Goal: Navigation & Orientation: Find specific page/section

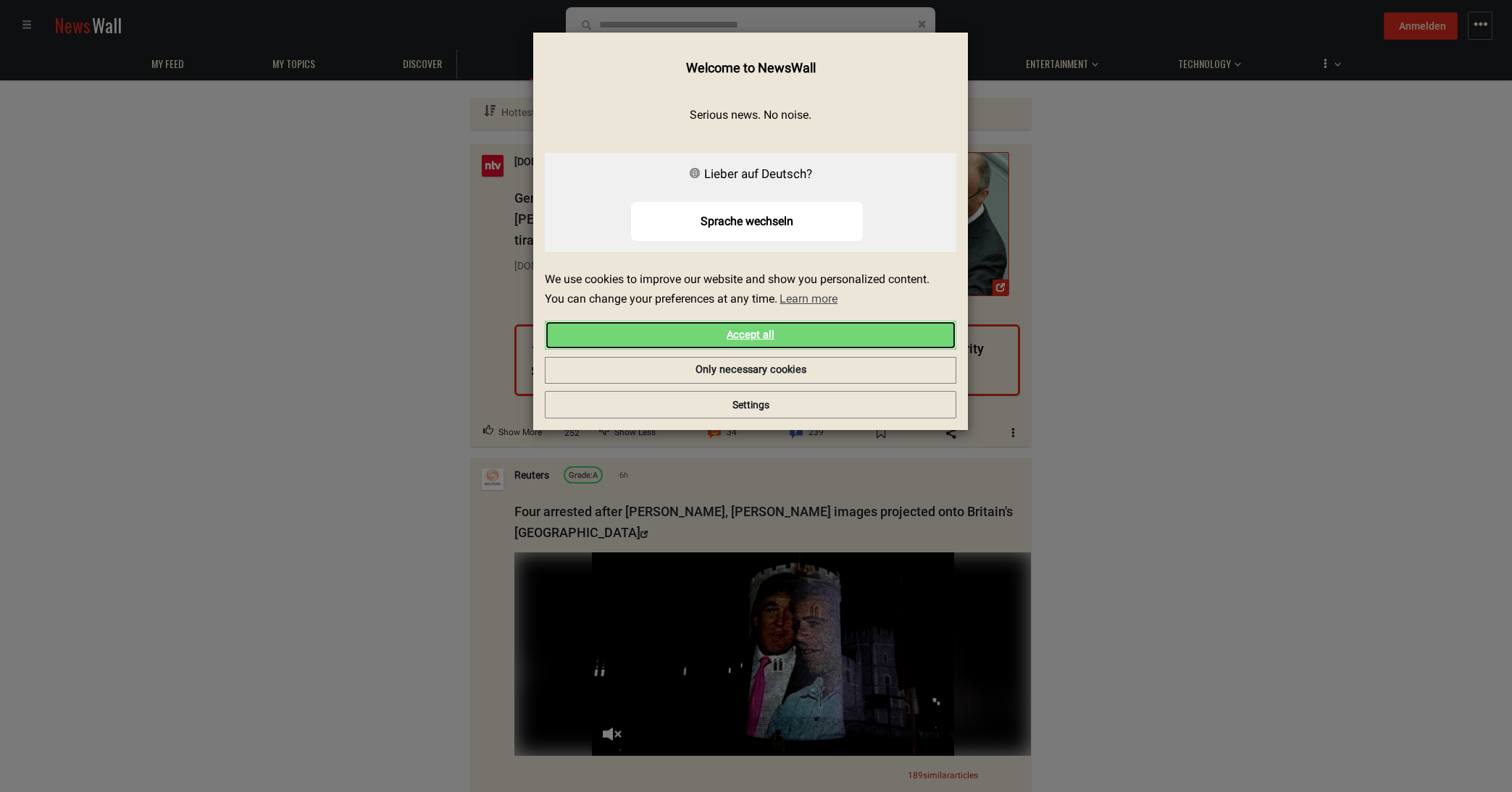
click at [757, 334] on link "Accept all" at bounding box center [750, 334] width 412 height 29
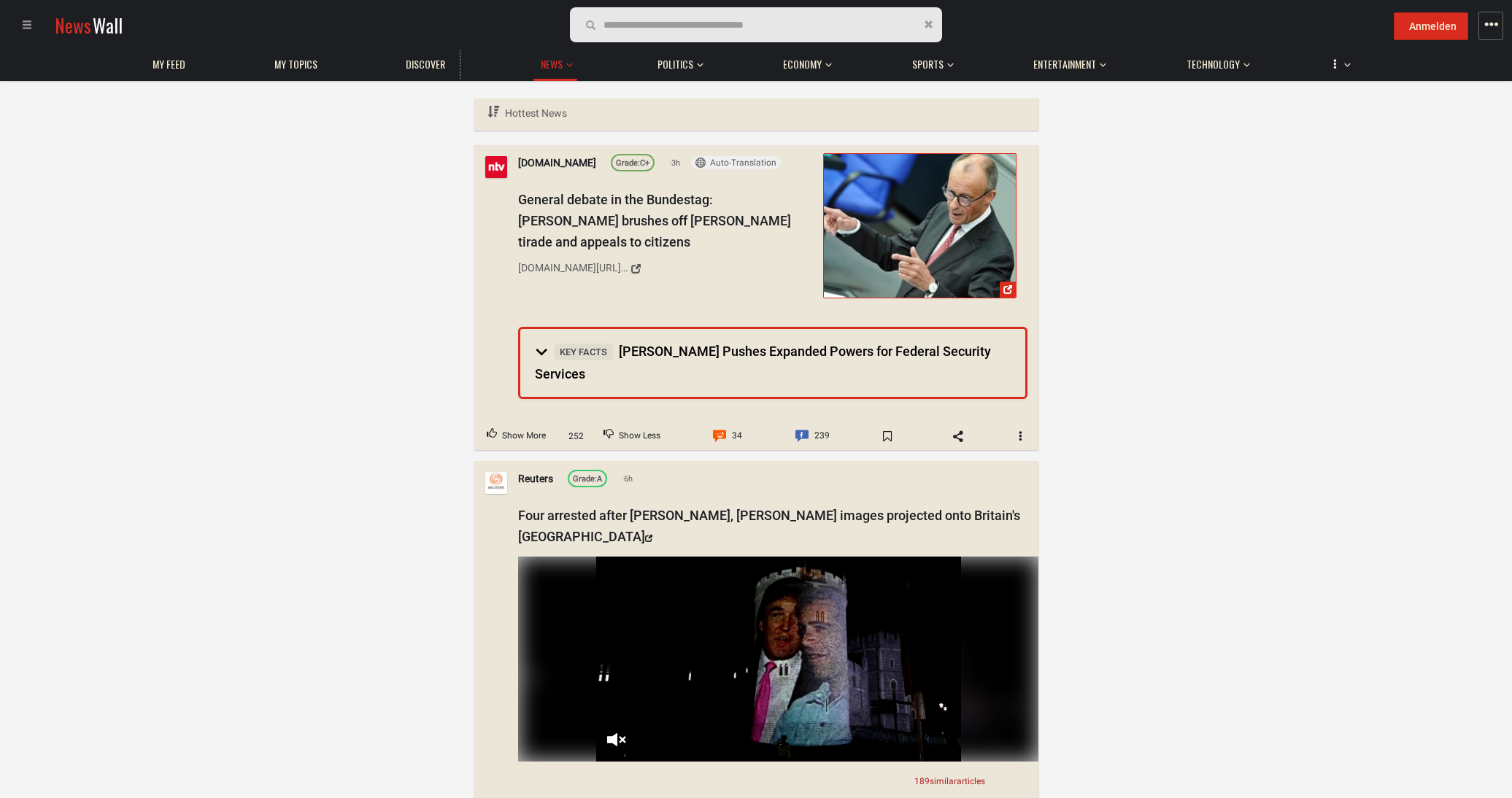
click at [29, 29] on span at bounding box center [27, 24] width 10 height 10
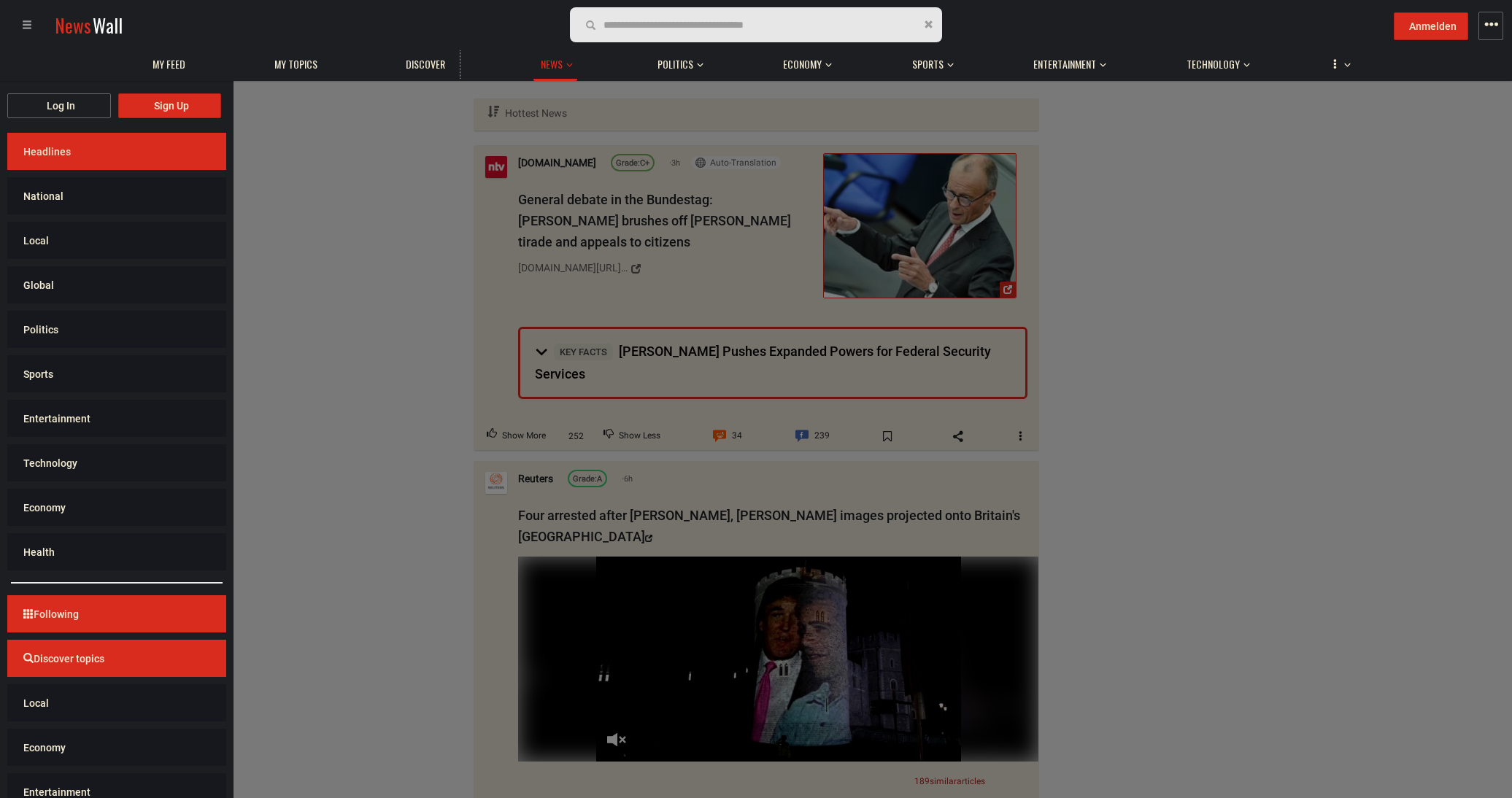
click at [339, 236] on div "Log In Sign Up Headlines National Local Global Politics Sports Entertainment Te…" at bounding box center [1512, 479] width 3025 height 798
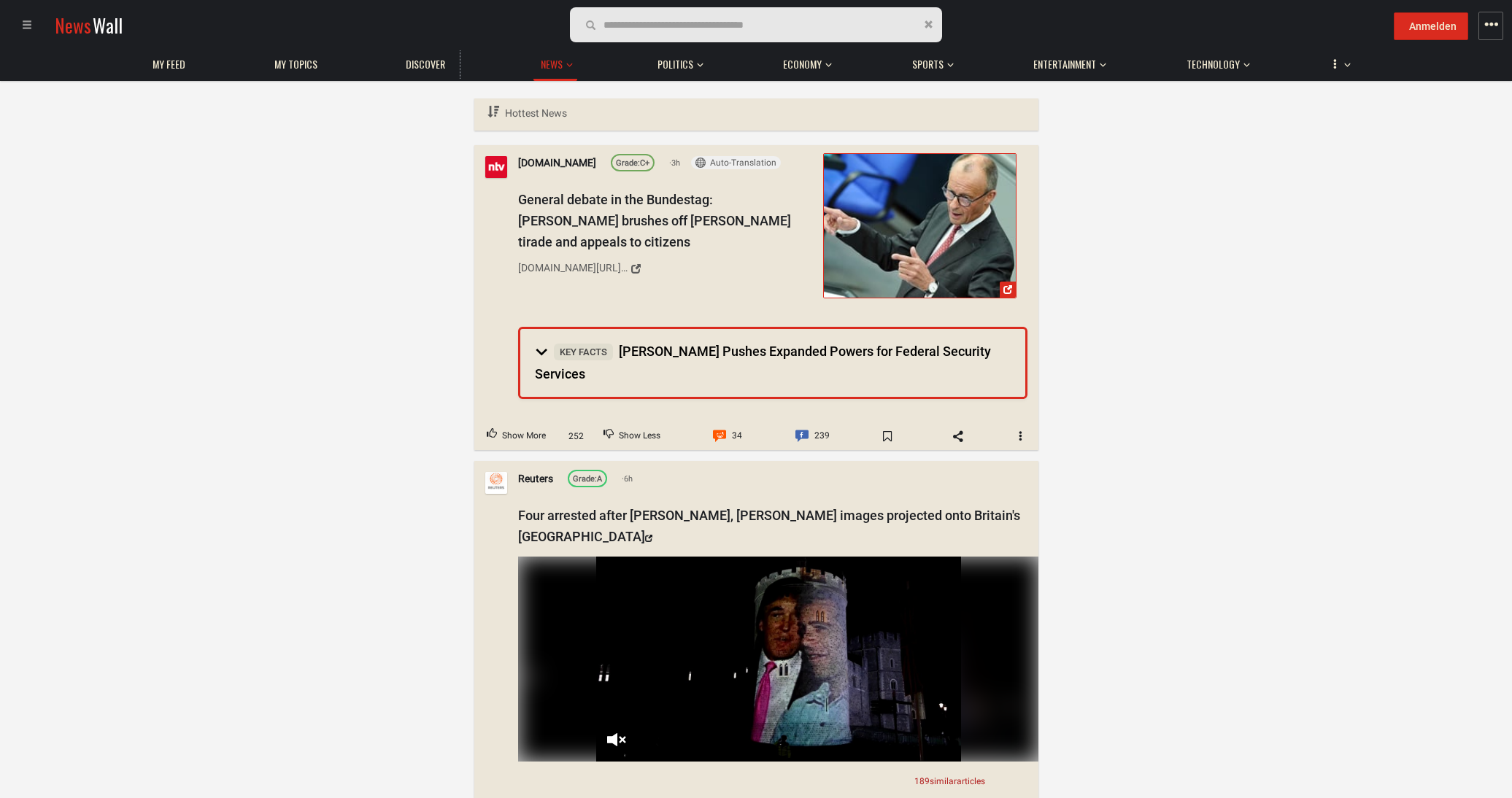
click at [1494, 21] on span "button" at bounding box center [1491, 25] width 14 height 14
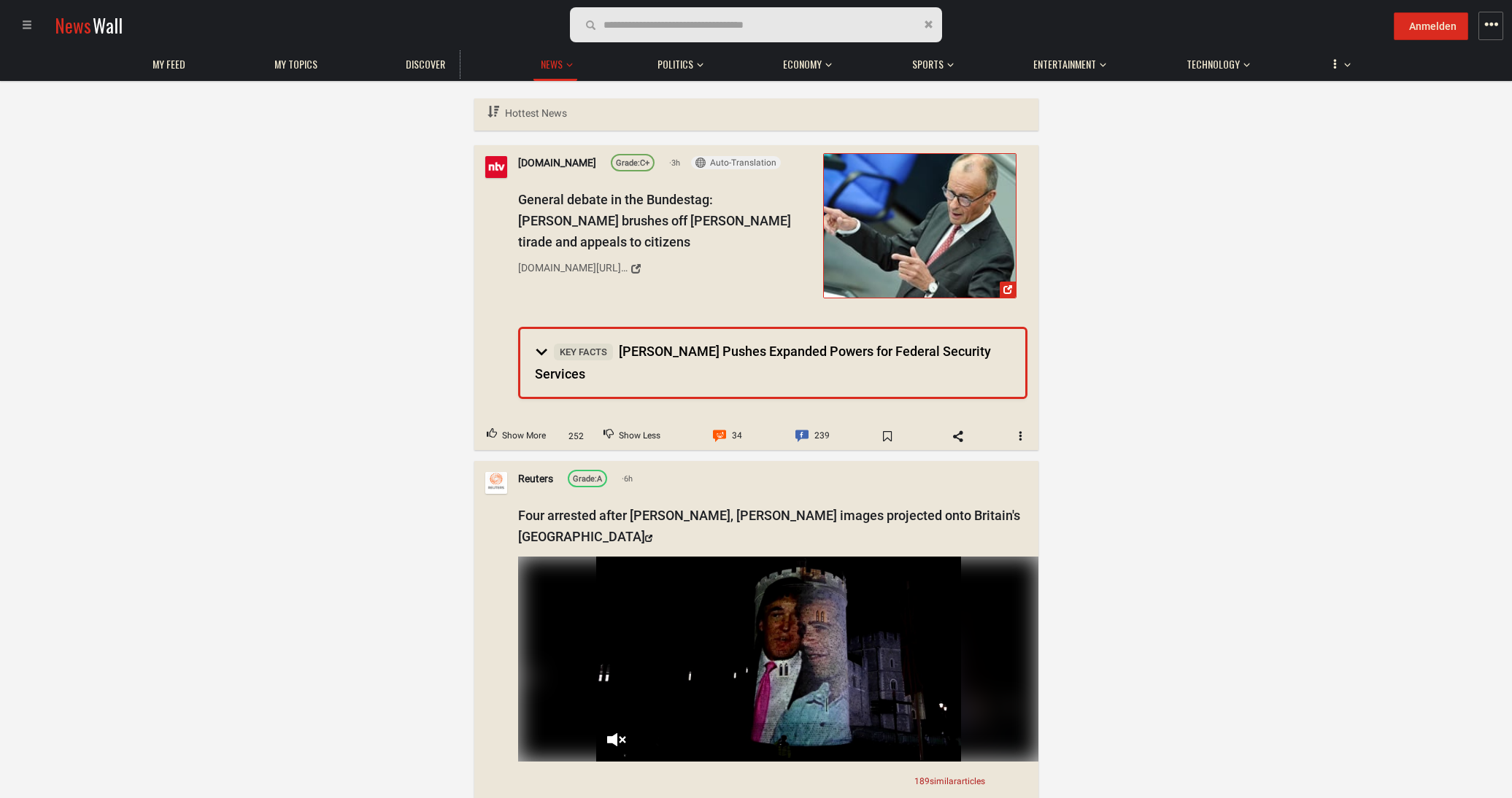
click at [26, 26] on span at bounding box center [27, 24] width 10 height 10
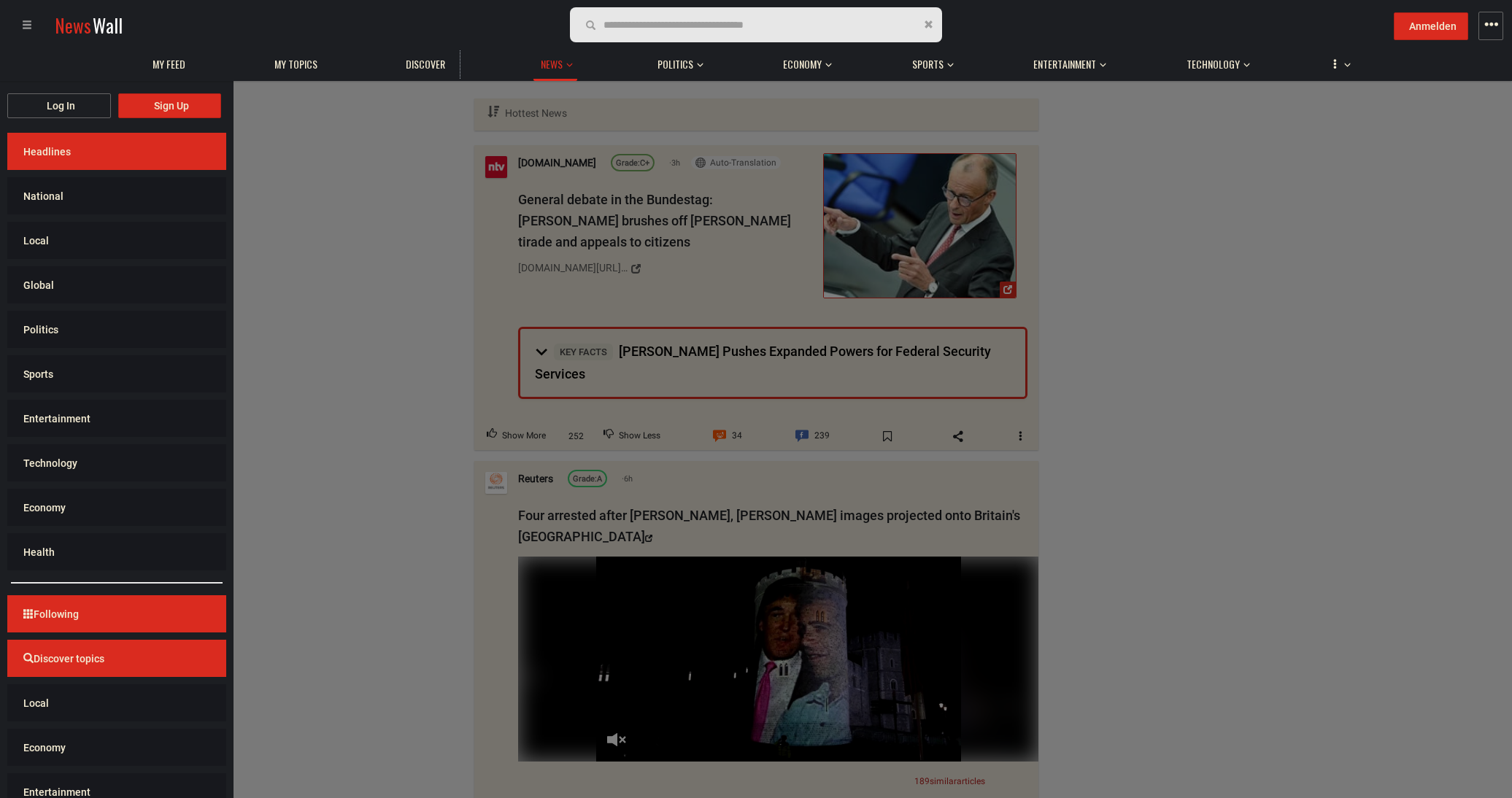
click at [26, 26] on span at bounding box center [27, 24] width 10 height 10
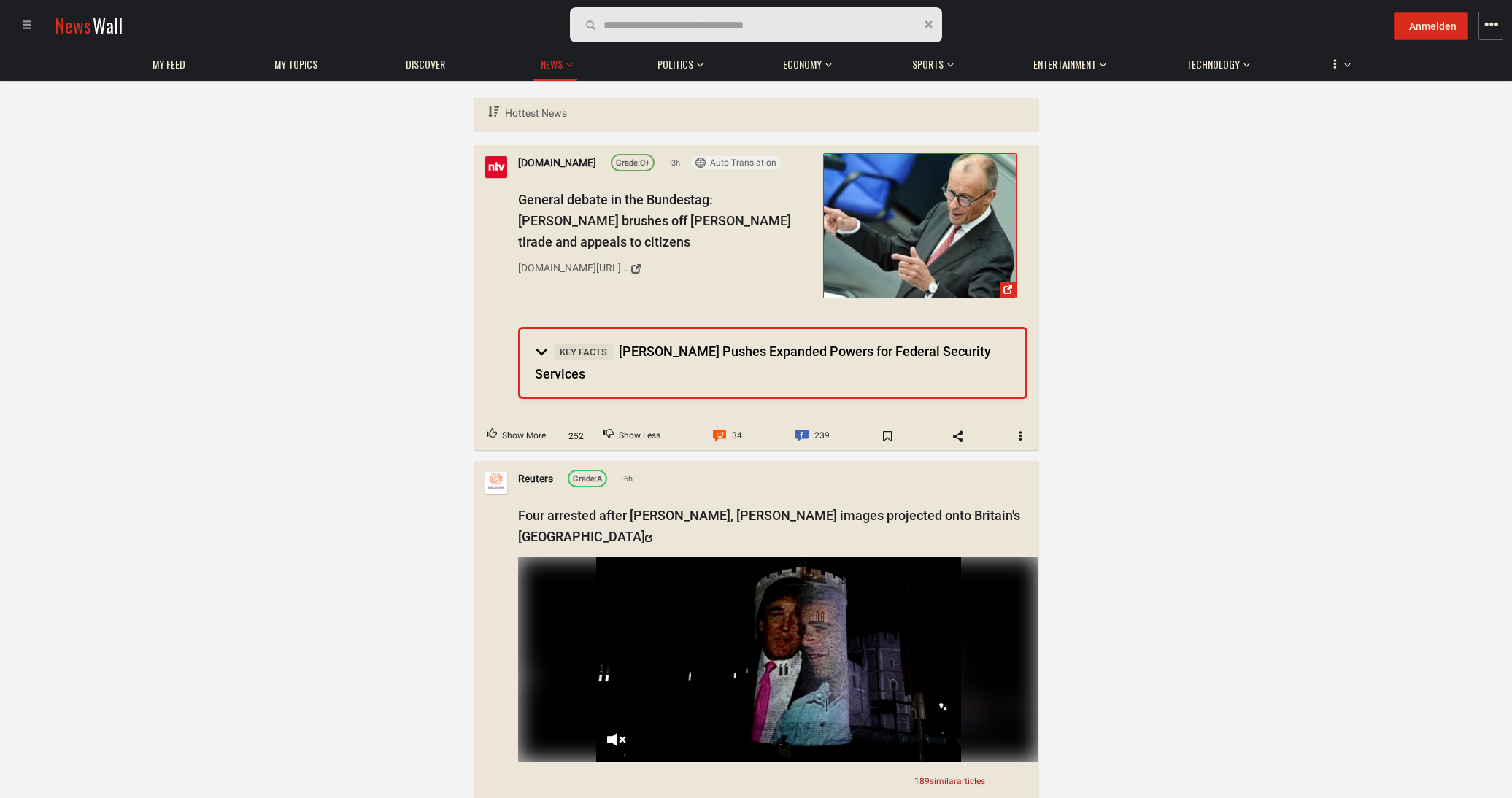
click at [1488, 26] on span "button" at bounding box center [1491, 25] width 14 height 14
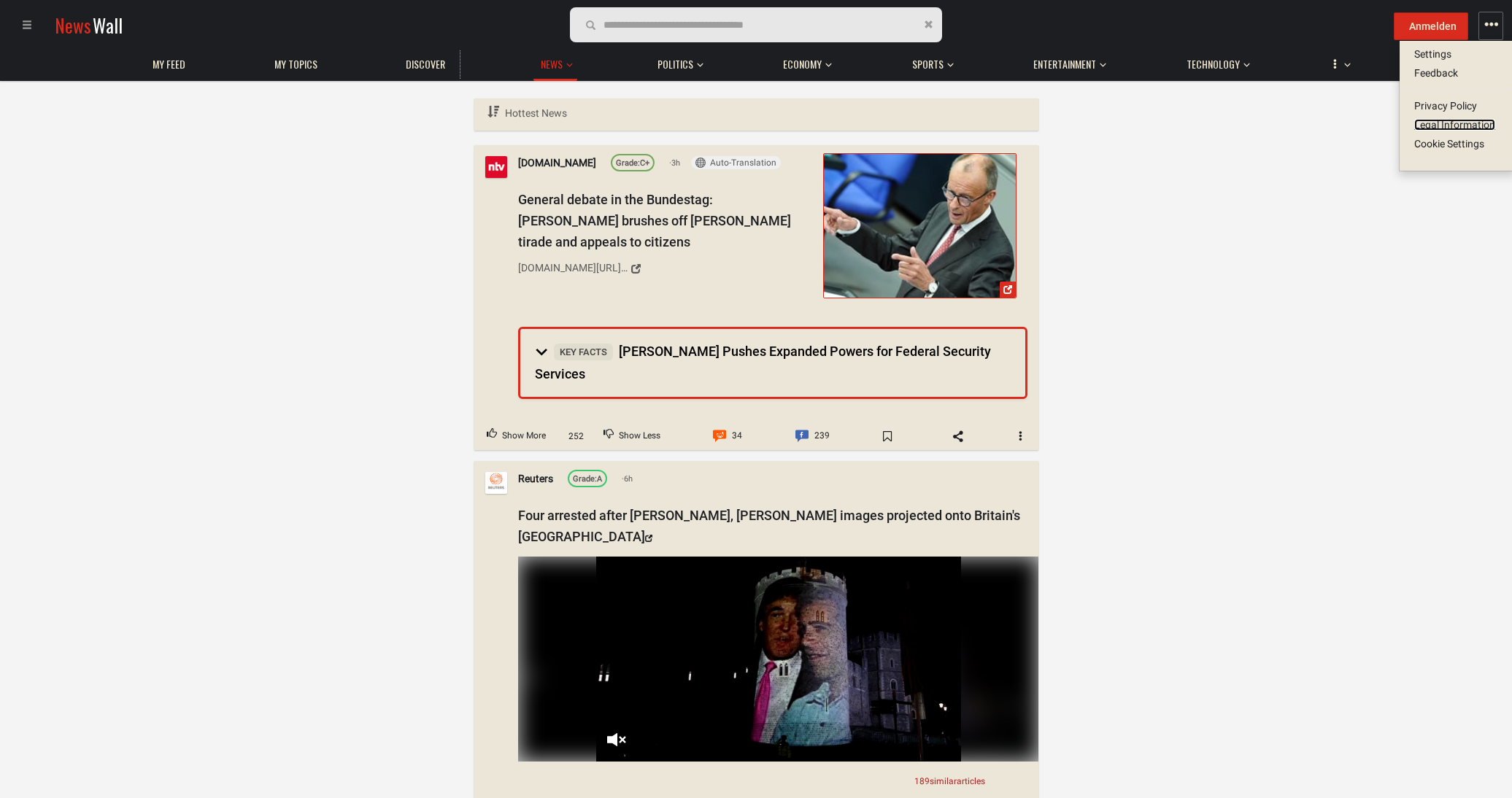
click at [1436, 122] on link "Legal Information" at bounding box center [1455, 124] width 81 height 12
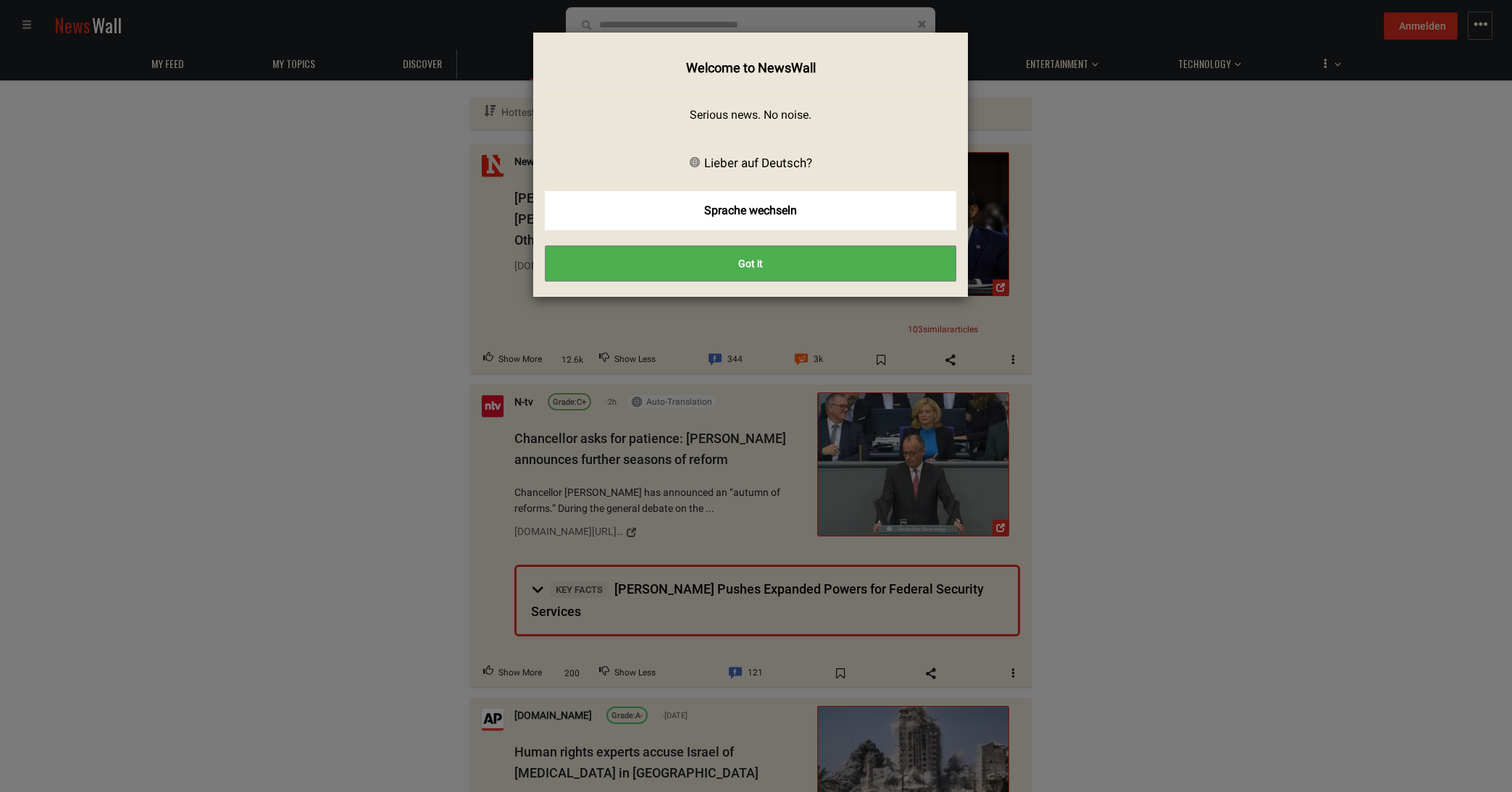
click at [748, 265] on button "Got it" at bounding box center [750, 263] width 412 height 36
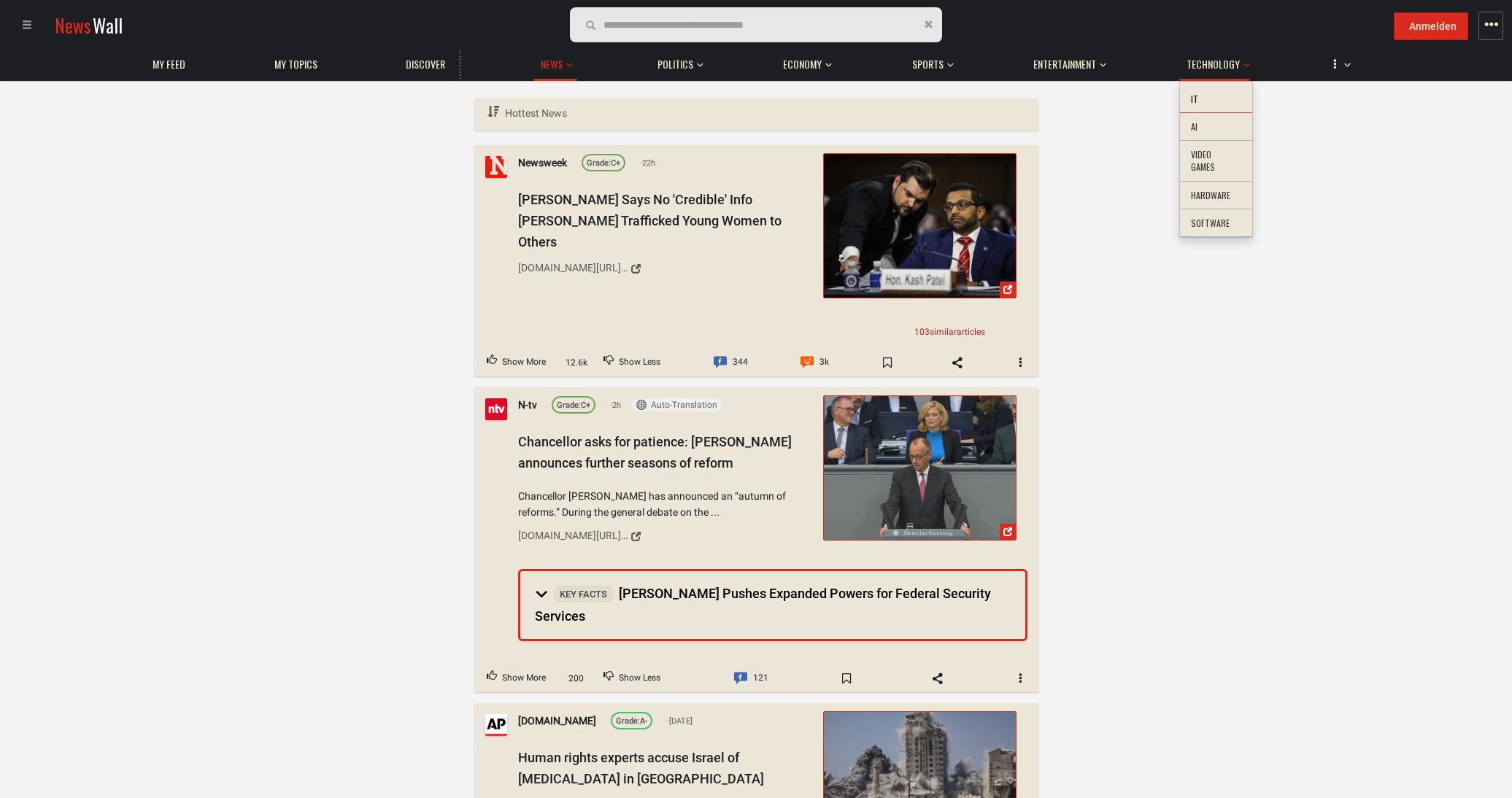
click at [1198, 99] on li "IT" at bounding box center [1216, 100] width 72 height 29
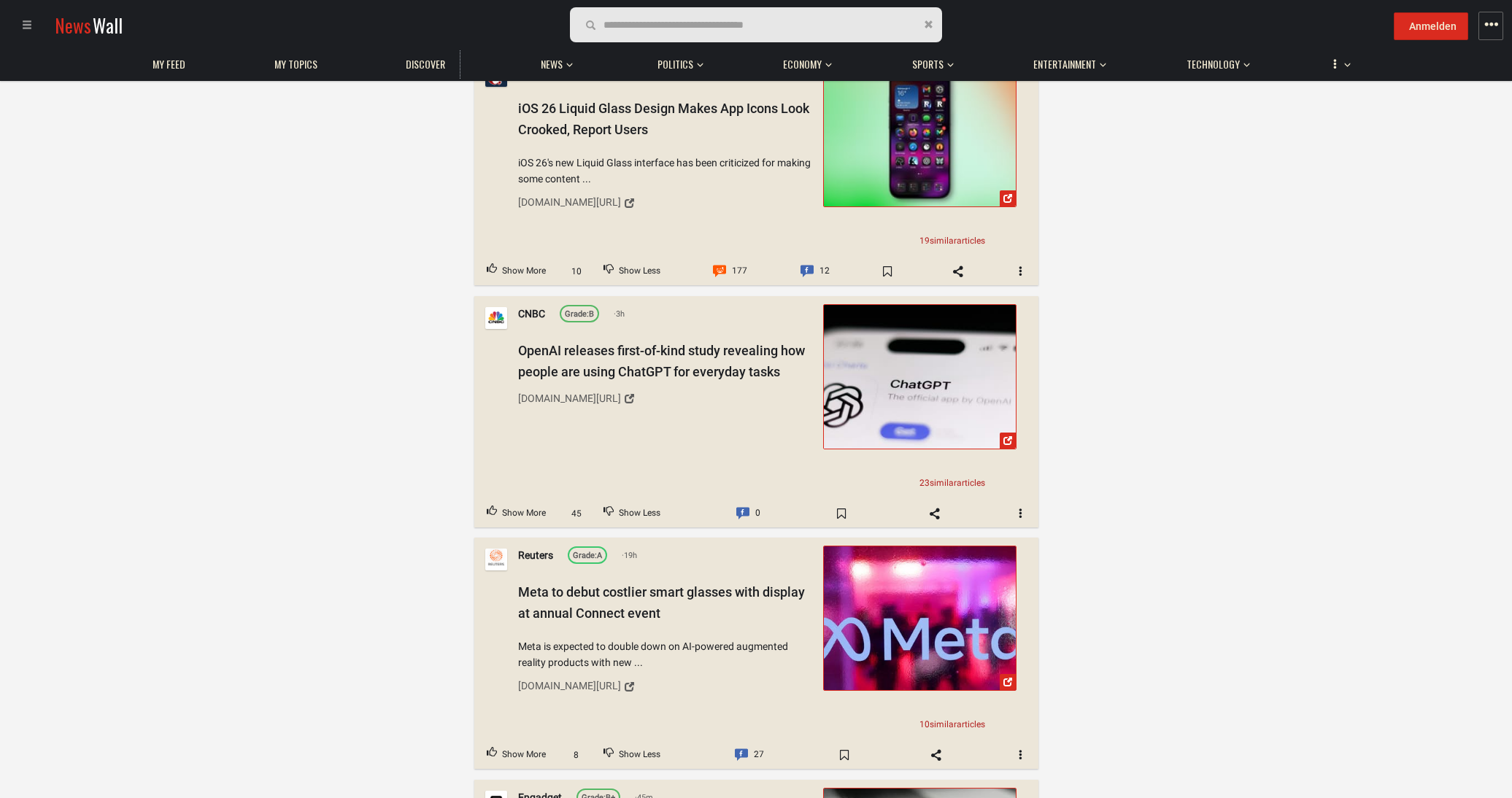
scroll to position [365, 0]
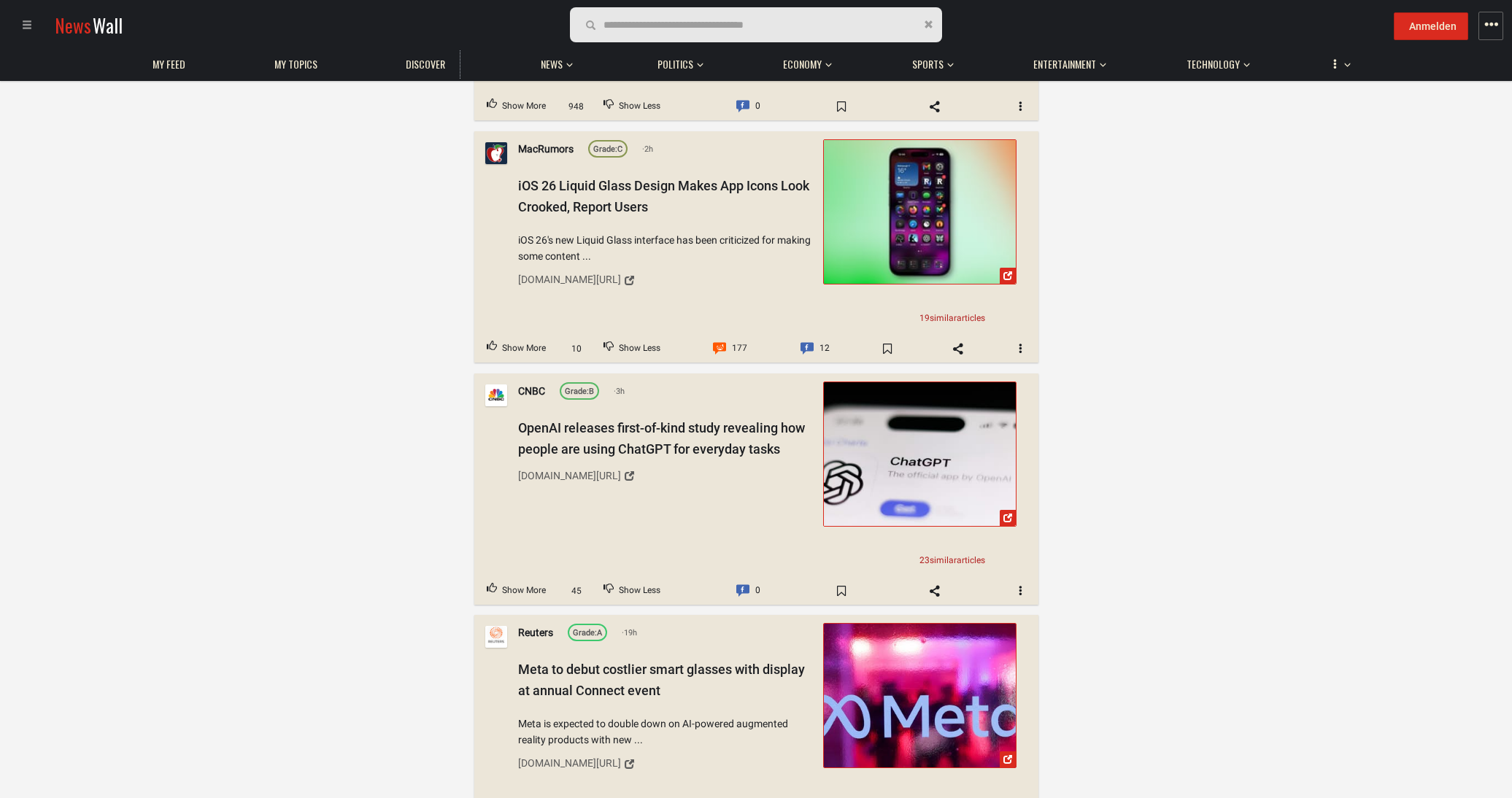
click at [1494, 25] on span "button" at bounding box center [1491, 25] width 14 height 14
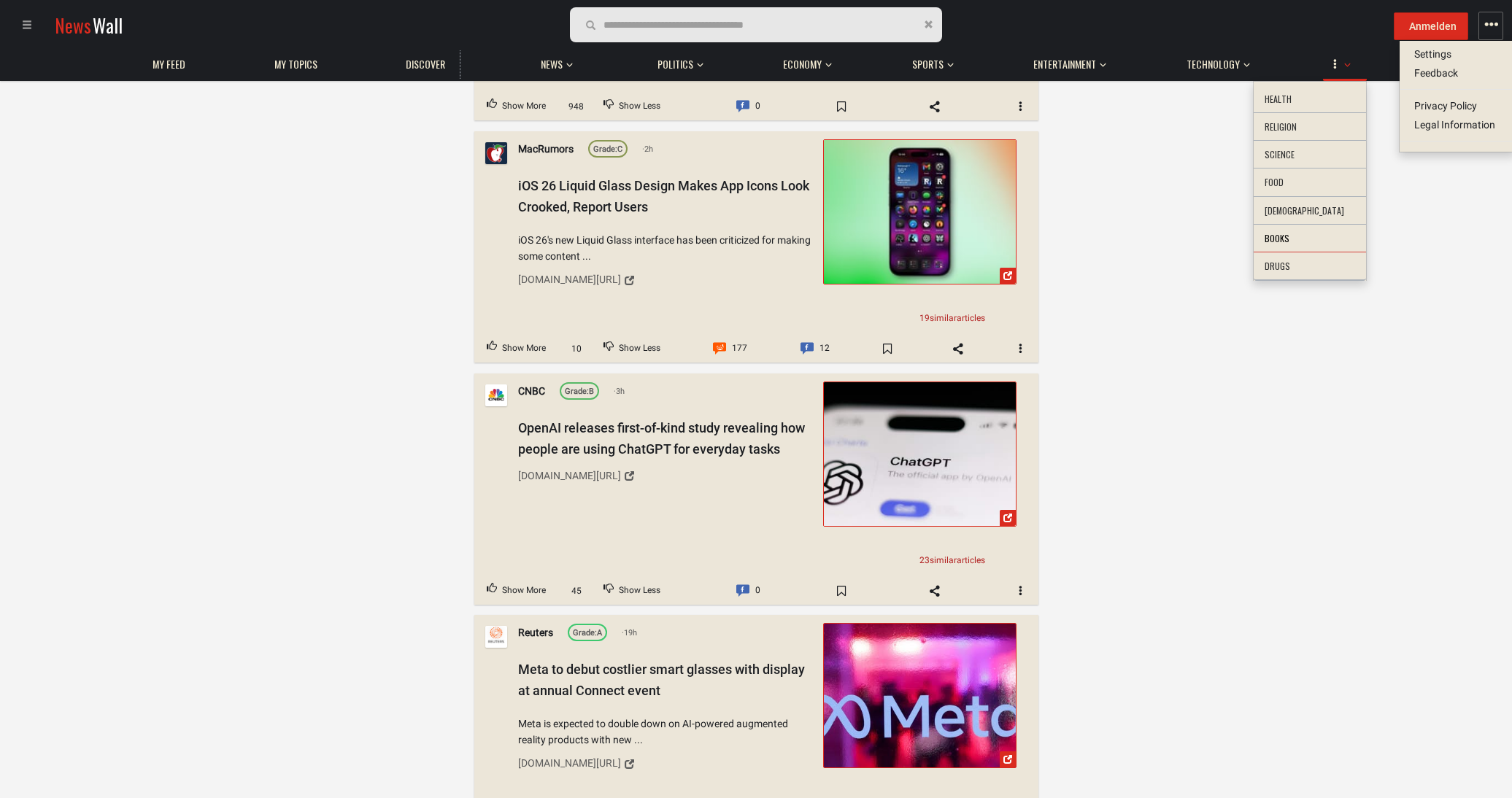
click at [1321, 241] on li "Books" at bounding box center [1310, 239] width 112 height 29
